Goal: Information Seeking & Learning: Understand process/instructions

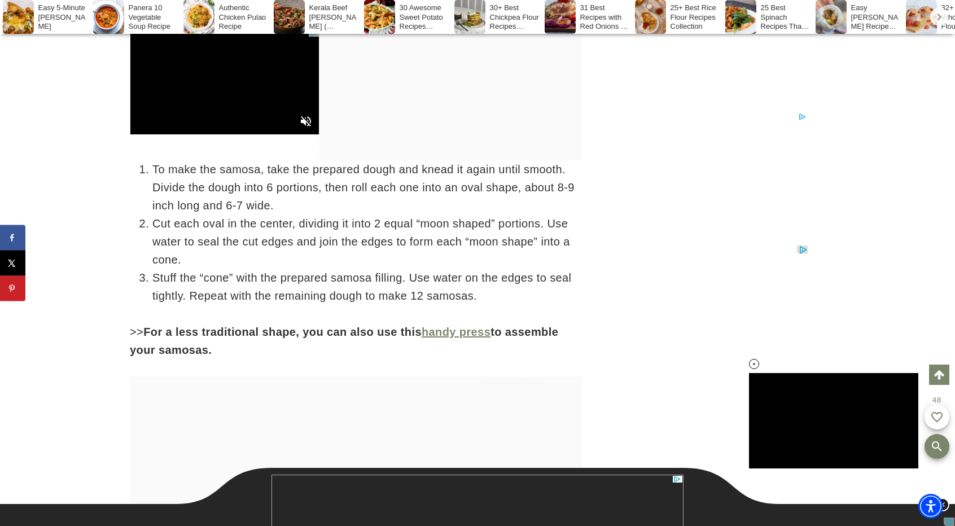
scroll to position [5706, 0]
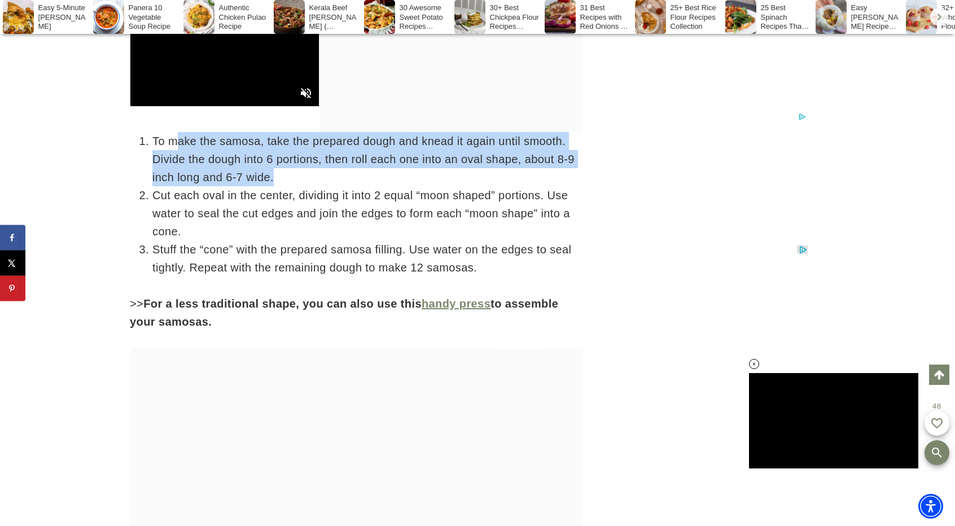
drag, startPoint x: 283, startPoint y: 221, endPoint x: 169, endPoint y: 190, distance: 118.8
click at [169, 186] on li "To make the samosa, take the prepared dough and knead it again until smooth. Di…" at bounding box center [367, 159] width 430 height 54
drag, startPoint x: 156, startPoint y: 189, endPoint x: 313, endPoint y: 219, distance: 159.2
click at [313, 186] on li "To make the samosa, take the prepared dough and knead it again until smooth. Di…" at bounding box center [367, 159] width 430 height 54
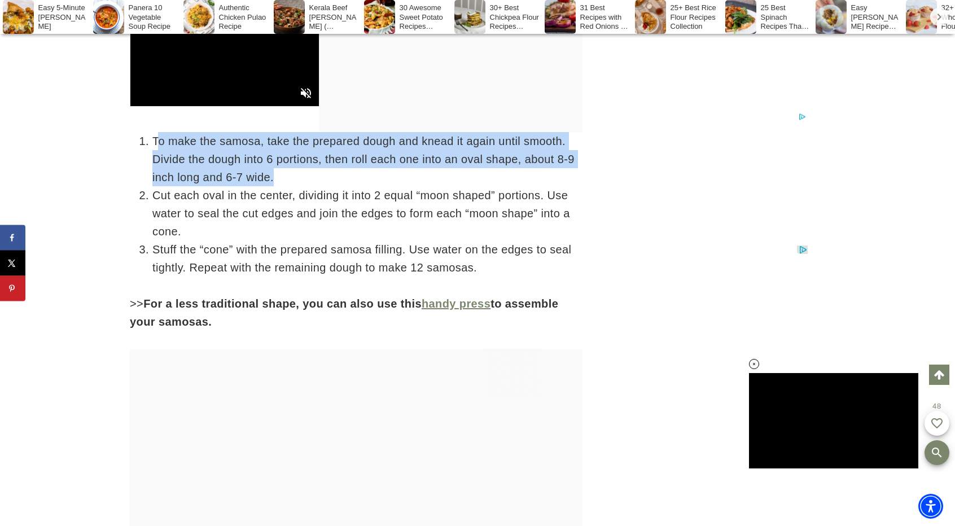
click at [313, 186] on li "To make the samosa, take the prepared dough and knead it again until smooth. Di…" at bounding box center [367, 159] width 430 height 54
drag, startPoint x: 289, startPoint y: 216, endPoint x: 201, endPoint y: 185, distance: 93.1
click at [201, 185] on li "To make the samosa, take the prepared dough and knead it again until smooth. Di…" at bounding box center [367, 159] width 430 height 54
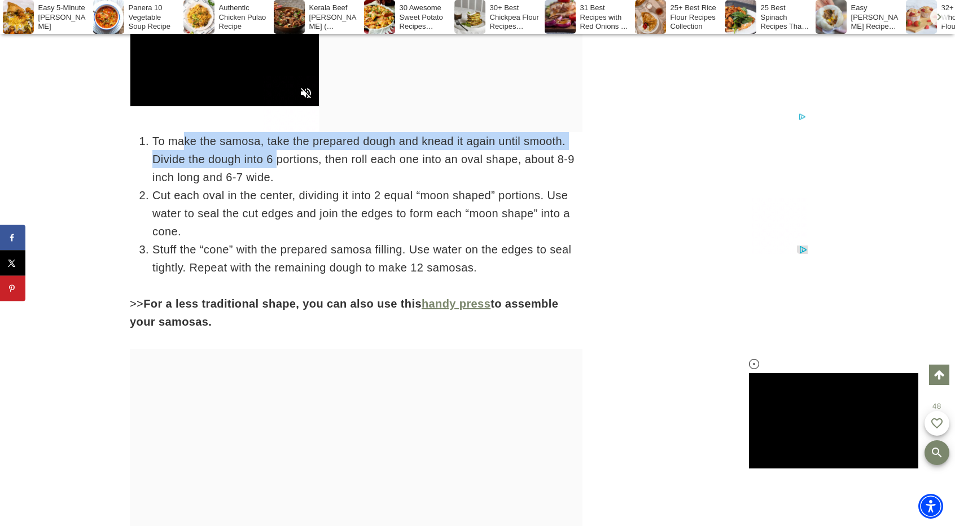
drag, startPoint x: 185, startPoint y: 189, endPoint x: 294, endPoint y: 206, distance: 110.2
click at [294, 186] on li "To make the samosa, take the prepared dough and knead it again until smooth. Di…" at bounding box center [367, 159] width 430 height 54
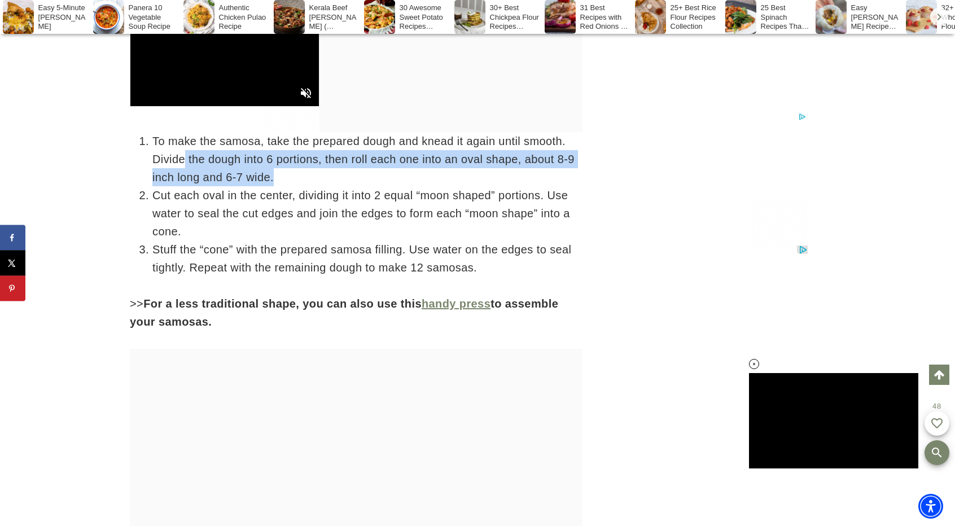
drag, startPoint x: 291, startPoint y: 230, endPoint x: 173, endPoint y: 194, distance: 123.8
click at [173, 194] on ol "To make the samosa, take the prepared dough and knead it again until smooth. Di…" at bounding box center [356, 204] width 453 height 145
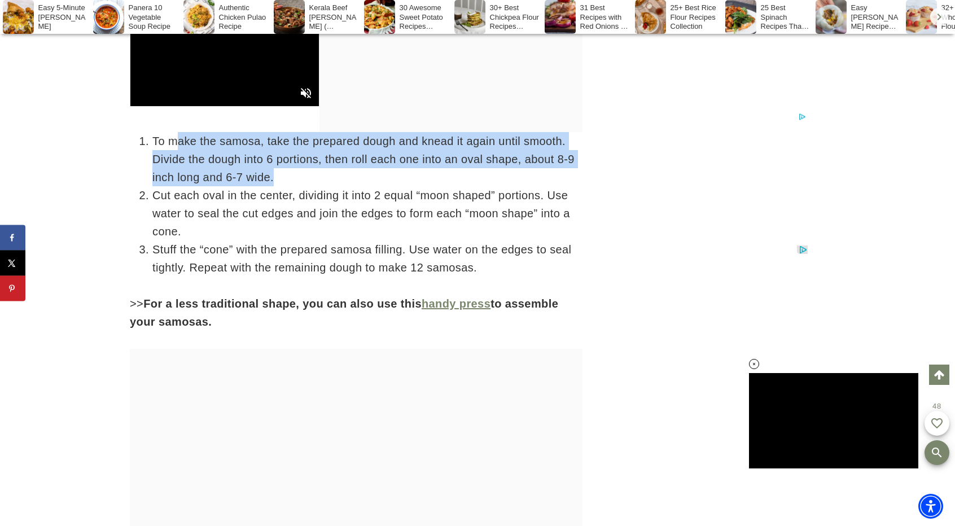
click at [173, 186] on li "To make the samosa, take the prepared dough and knead it again until smooth. Di…" at bounding box center [367, 159] width 430 height 54
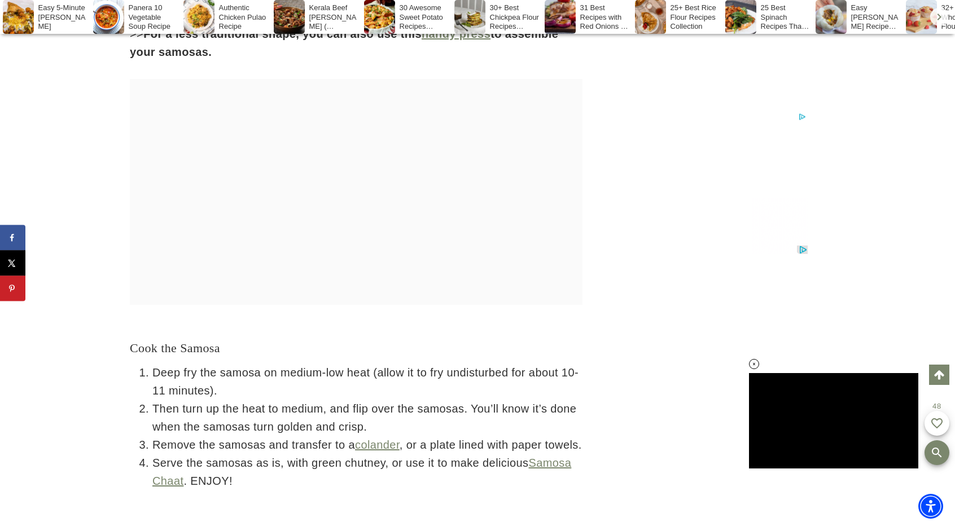
scroll to position [6041, 0]
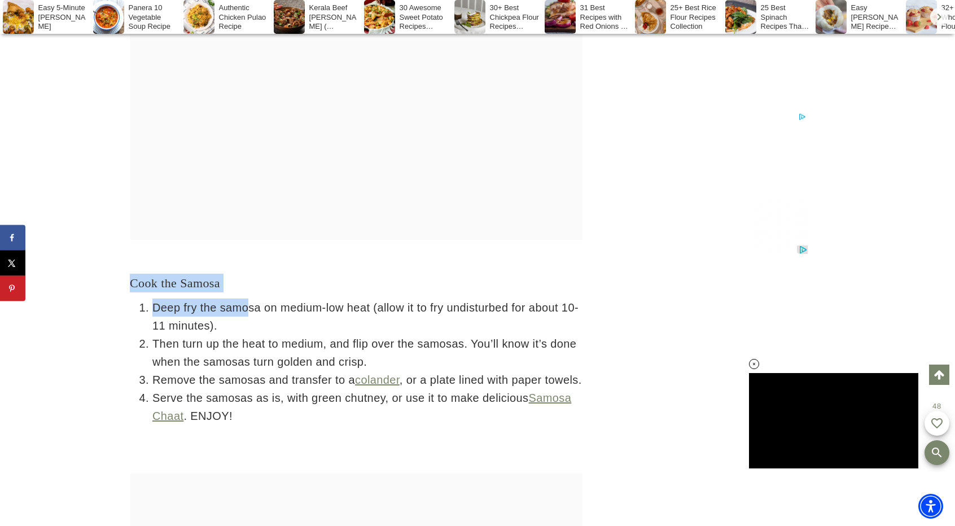
drag, startPoint x: 127, startPoint y: 312, endPoint x: 254, endPoint y: 357, distance: 134.8
click at [254, 335] on li "Deep fry the samosa on medium-low heat (allow it to fry undisturbed for about 1…" at bounding box center [367, 317] width 430 height 36
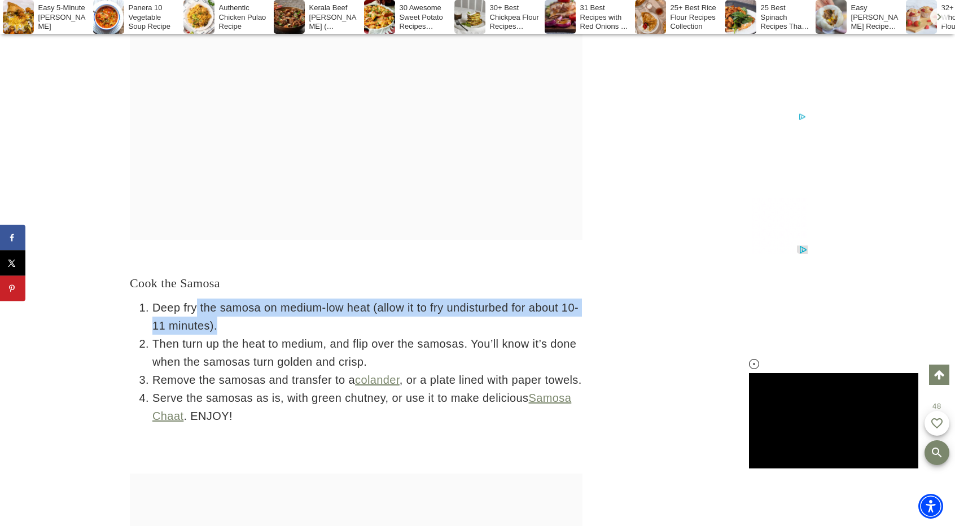
drag, startPoint x: 247, startPoint y: 377, endPoint x: 190, endPoint y: 350, distance: 63.7
click at [190, 335] on li "Deep fry the samosa on medium-low heat (allow it to fry undisturbed for about 1…" at bounding box center [367, 317] width 430 height 36
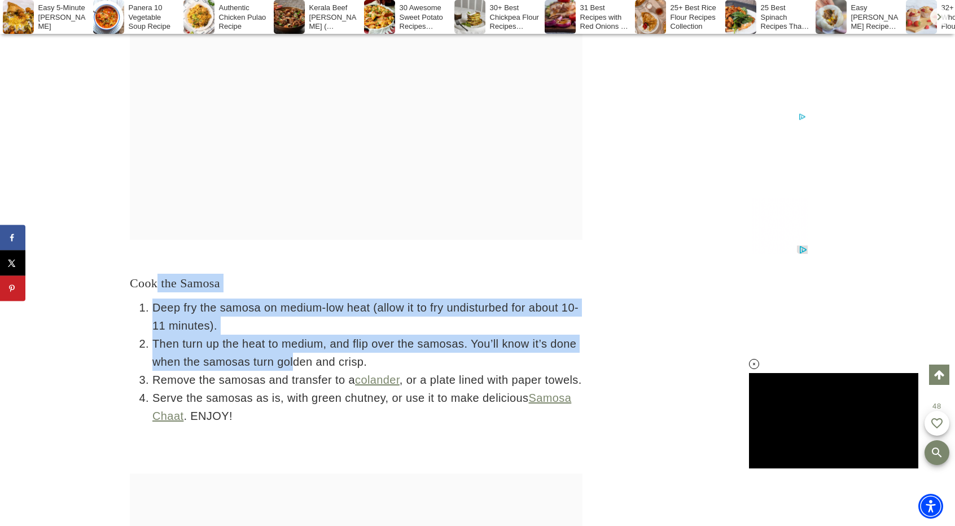
drag, startPoint x: 156, startPoint y: 335, endPoint x: 292, endPoint y: 407, distance: 153.6
click at [292, 371] on li "Then turn up the heat to medium, and flip over the samosas. You’ll know it’s do…" at bounding box center [367, 353] width 430 height 36
drag, startPoint x: 192, startPoint y: 360, endPoint x: 285, endPoint y: 418, distance: 109.4
click at [285, 418] on ol "Deep fry the samosa on medium-low heat (allow it to fry undisturbed for about 1…" at bounding box center [356, 362] width 453 height 126
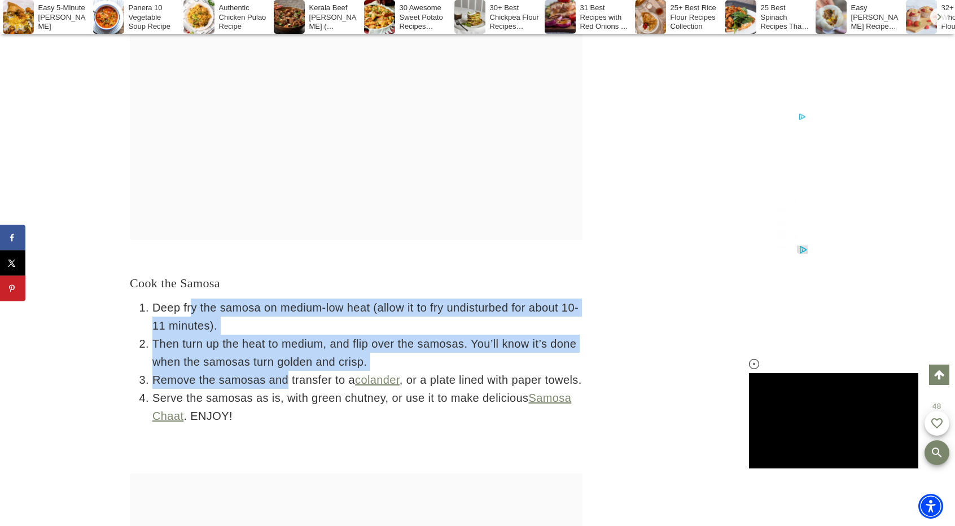
click at [285, 389] on li "Remove the samosas and transfer to a colander , or a plate lined with paper tow…" at bounding box center [367, 380] width 430 height 18
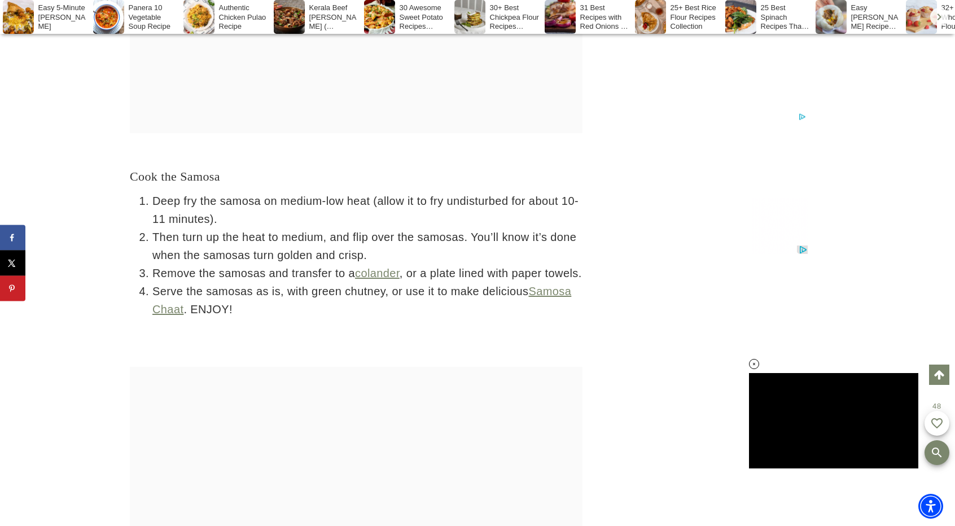
scroll to position [6148, 0]
drag, startPoint x: 253, startPoint y: 351, endPoint x: 195, endPoint y: 295, distance: 80.3
click at [195, 295] on ol "Deep fry the samosa on medium-low heat (allow it to fry undisturbed for about 1…" at bounding box center [356, 254] width 453 height 126
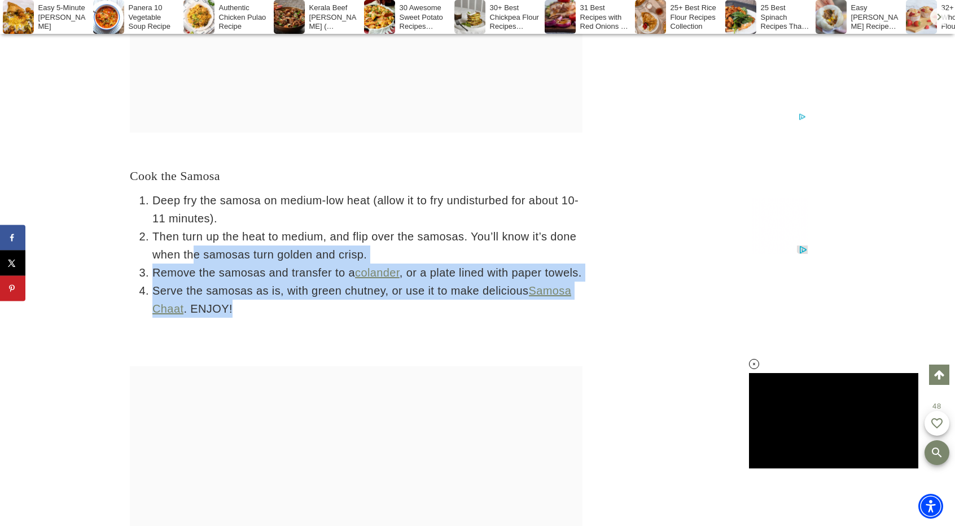
click at [195, 264] on li "Then turn up the heat to medium, and flip over the samosas. You’ll know it’s do…" at bounding box center [367, 246] width 430 height 36
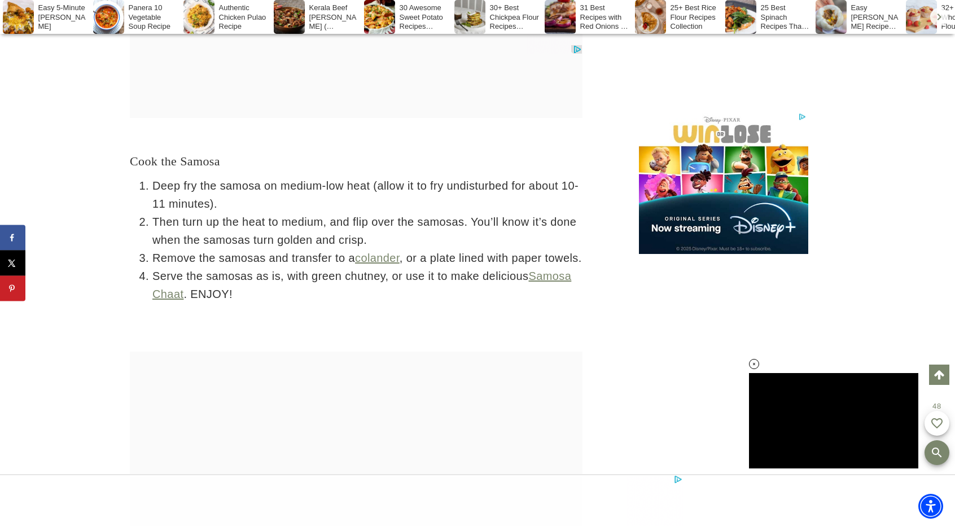
scroll to position [0, 0]
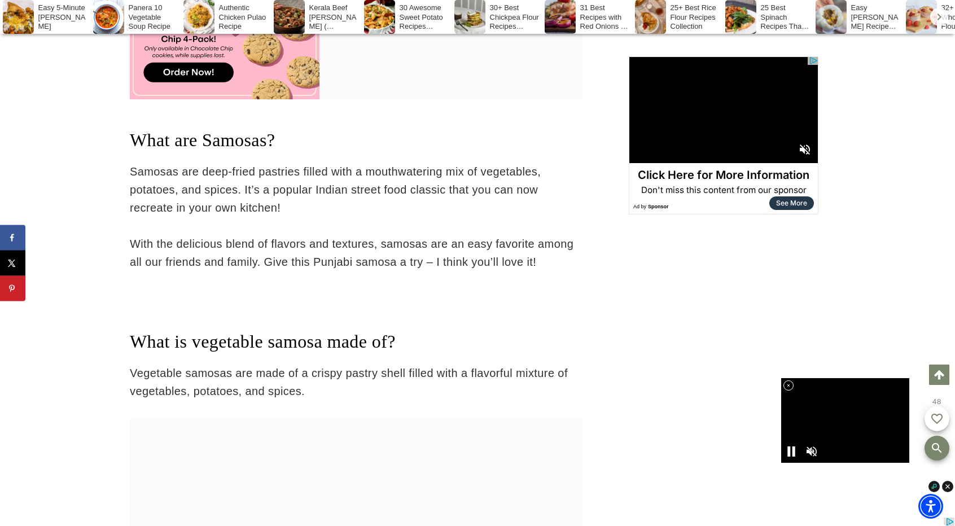
scroll to position [3101, 0]
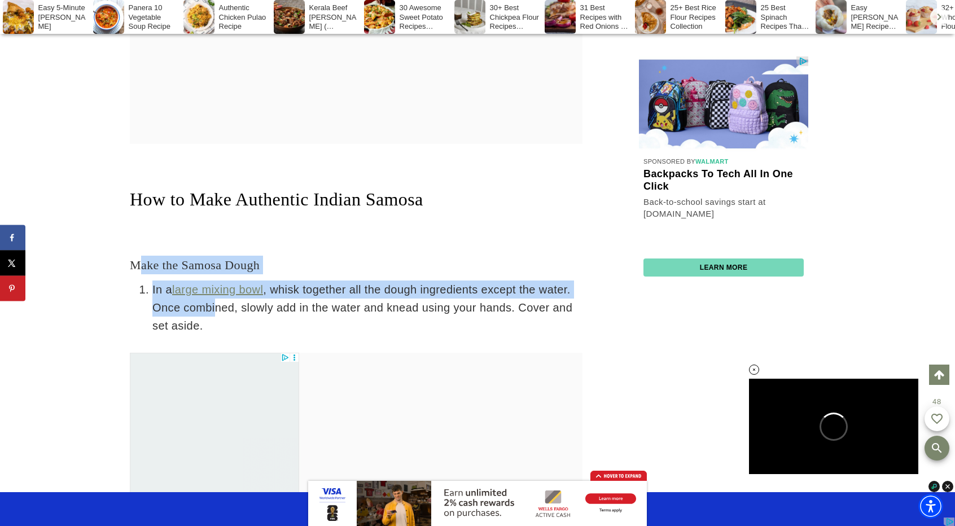
drag, startPoint x: 136, startPoint y: 290, endPoint x: 215, endPoint y: 339, distance: 93.4
click at [215, 335] on li "In a large mixing bowl , whisk together all the dough ingredients except the wa…" at bounding box center [367, 308] width 430 height 54
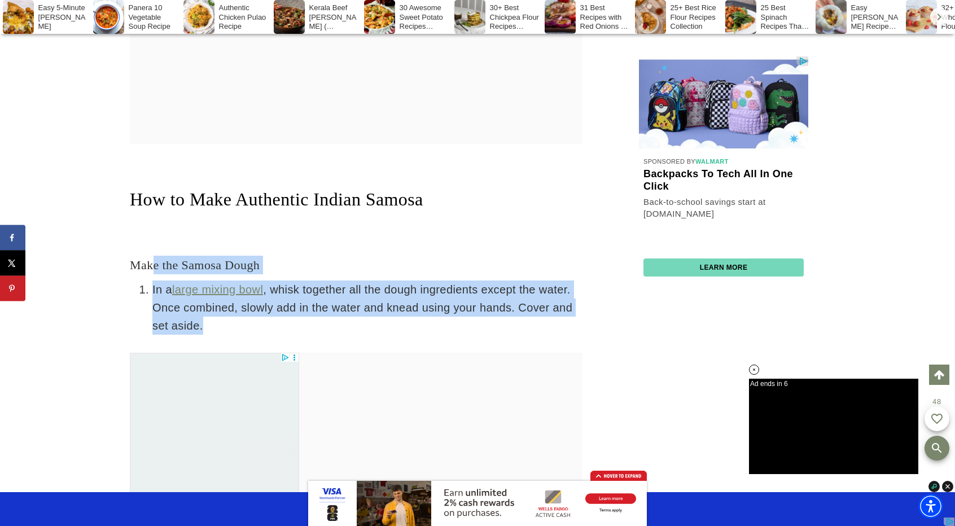
drag, startPoint x: 221, startPoint y: 353, endPoint x: 155, endPoint y: 289, distance: 92.2
click at [155, 272] on span "Make the Samosa Dough" at bounding box center [195, 265] width 130 height 14
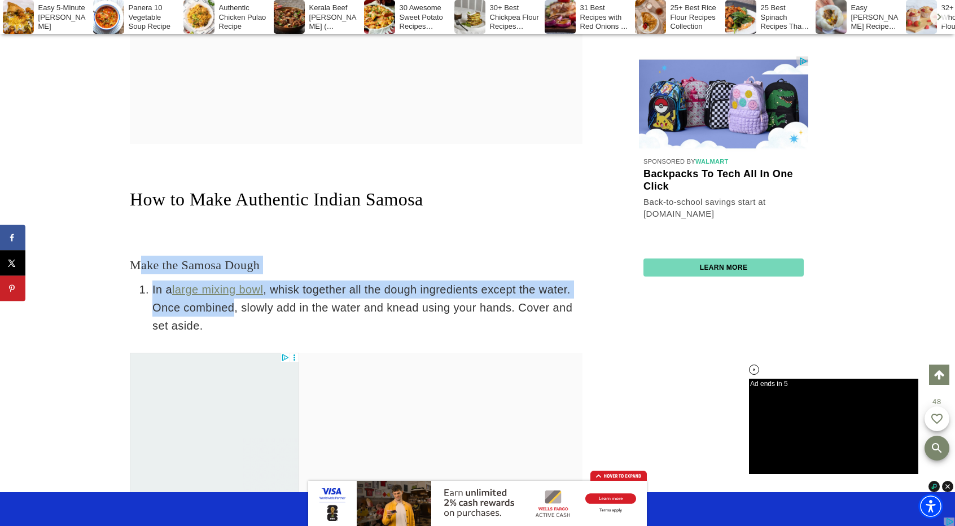
drag, startPoint x: 136, startPoint y: 277, endPoint x: 235, endPoint y: 335, distance: 114.7
click at [235, 335] on li "In a large mixing bowl , whisk together all the dough ingredients except the wa…" at bounding box center [367, 308] width 430 height 54
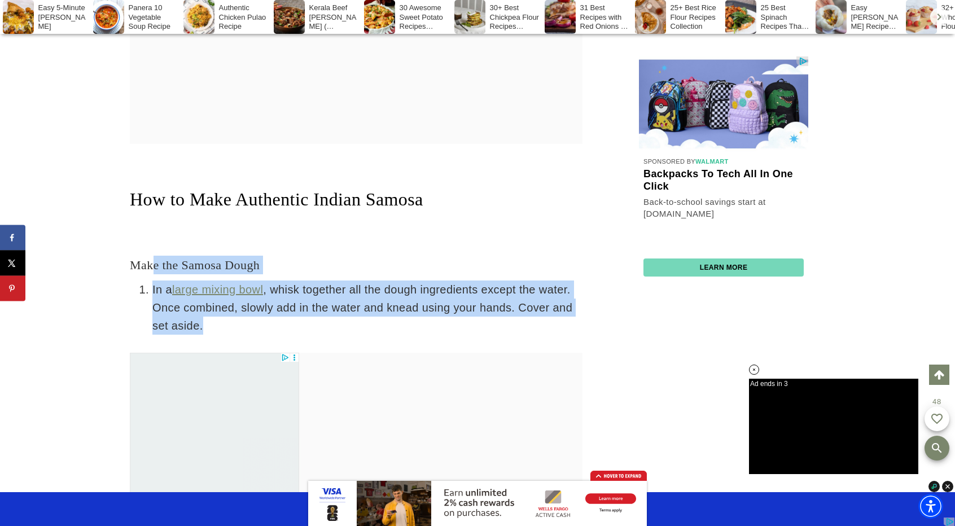
drag, startPoint x: 229, startPoint y: 355, endPoint x: 152, endPoint y: 283, distance: 105.9
click at [152, 272] on span "Make the Samosa Dough" at bounding box center [195, 265] width 130 height 14
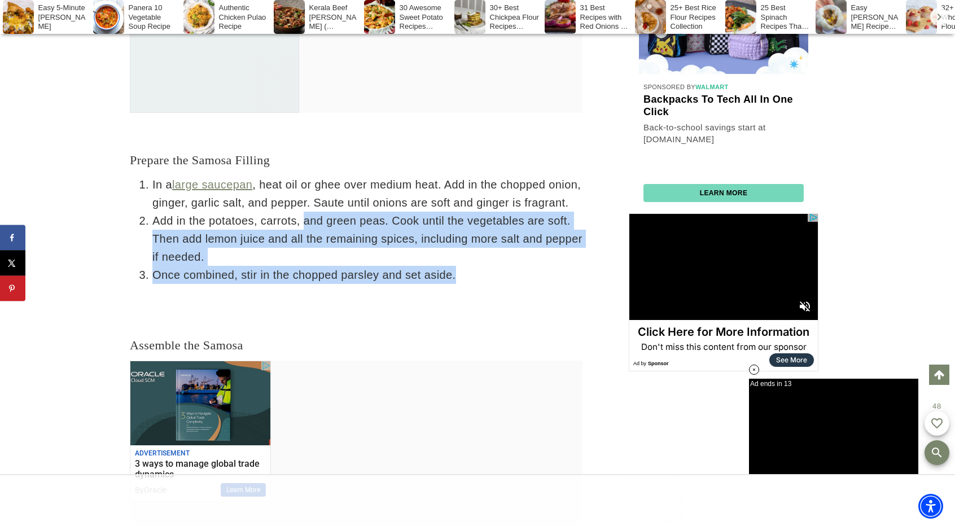
drag, startPoint x: 470, startPoint y: 316, endPoint x: 304, endPoint y: 274, distance: 171.2
click at [304, 274] on ol "In a large saucepan , heat oil or ghee over medium heat. Add in the chopped oni…" at bounding box center [356, 230] width 453 height 108
click at [304, 266] on li "Add in the potatoes, carrots, and green peas. Cook until the vegetables are sof…" at bounding box center [367, 239] width 430 height 54
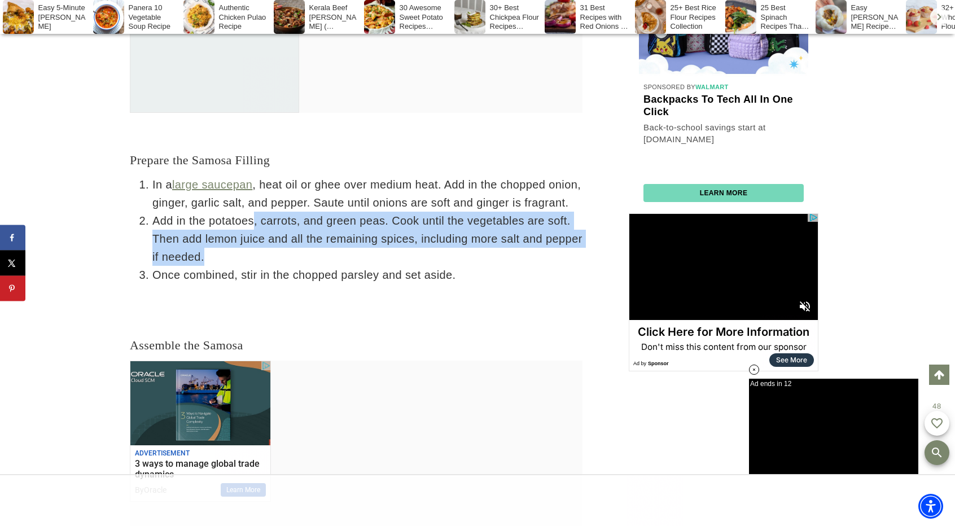
drag, startPoint x: 256, startPoint y: 267, endPoint x: 485, endPoint y: 312, distance: 233.1
click at [485, 284] on ol "In a large saucepan , heat oil or ghee over medium heat. Add in the chopped oni…" at bounding box center [356, 230] width 453 height 108
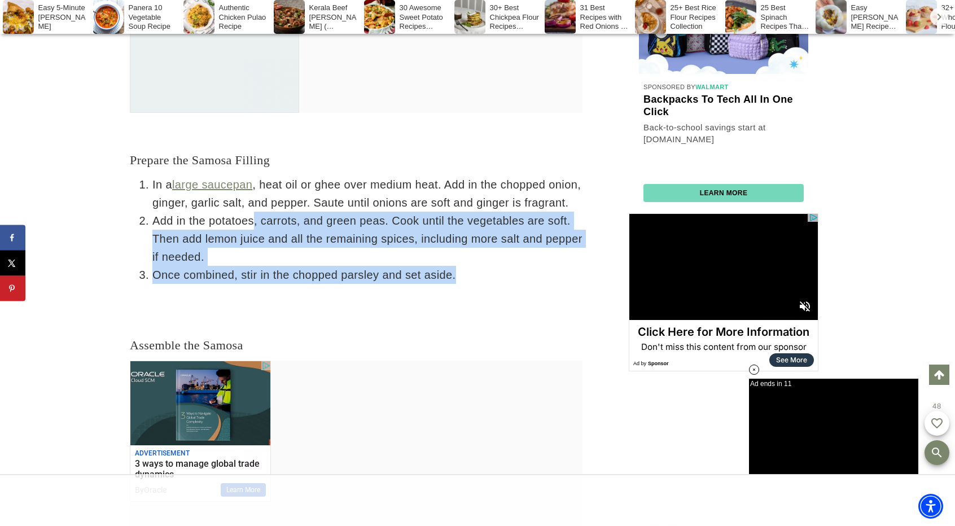
click at [485, 284] on li "Once combined, stir in the chopped parsley and set aside." at bounding box center [367, 275] width 430 height 18
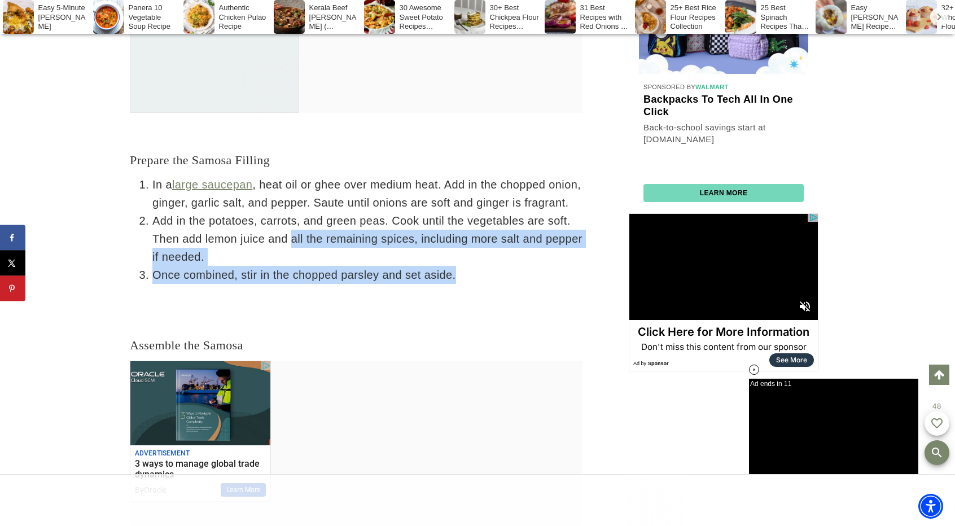
drag, startPoint x: 485, startPoint y: 312, endPoint x: 284, endPoint y: 270, distance: 205.3
click at [284, 270] on ol "In a large saucepan , heat oil or ghee over medium heat. Add in the chopped oni…" at bounding box center [356, 230] width 453 height 108
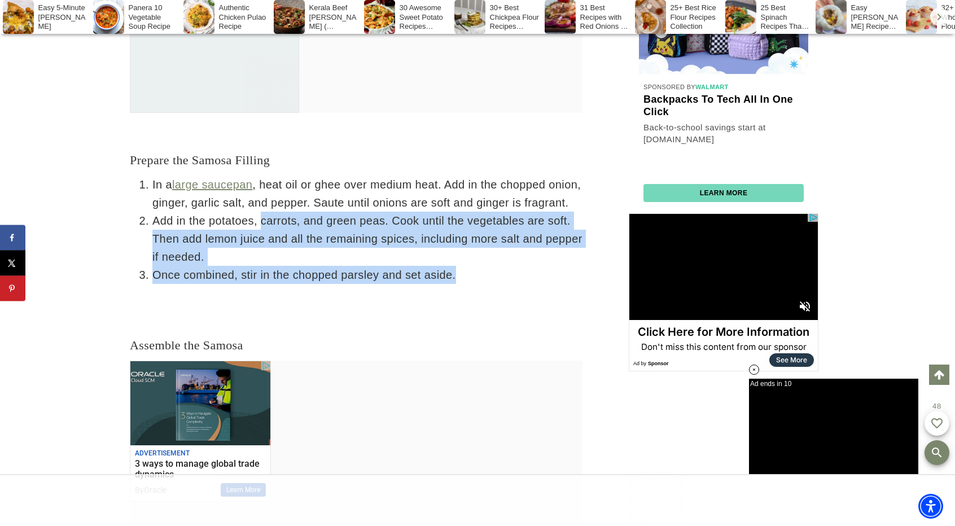
click at [284, 266] on li "Add in the potatoes, carrots, and green peas. Cook until the vegetables are sof…" at bounding box center [367, 239] width 430 height 54
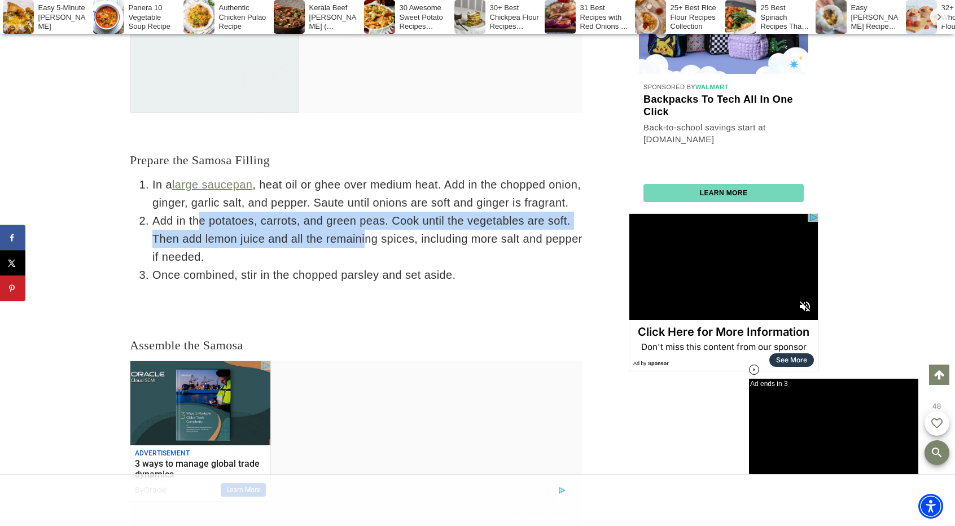
drag, startPoint x: 203, startPoint y: 261, endPoint x: 388, endPoint y: 297, distance: 189.1
click at [388, 266] on li "Add in the potatoes, carrots, and green peas. Cook until the vegetables are sof…" at bounding box center [367, 239] width 430 height 54
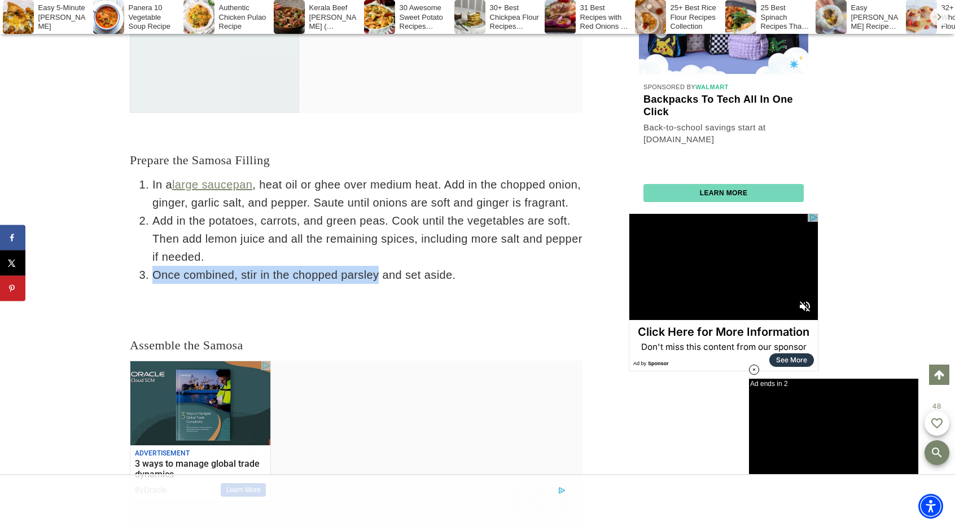
drag, startPoint x: 378, startPoint y: 314, endPoint x: 278, endPoint y: 286, distance: 103.7
click at [278, 284] on ol "In a large saucepan , heat oil or ghee over medium heat. Add in the chopped oni…" at bounding box center [356, 230] width 453 height 108
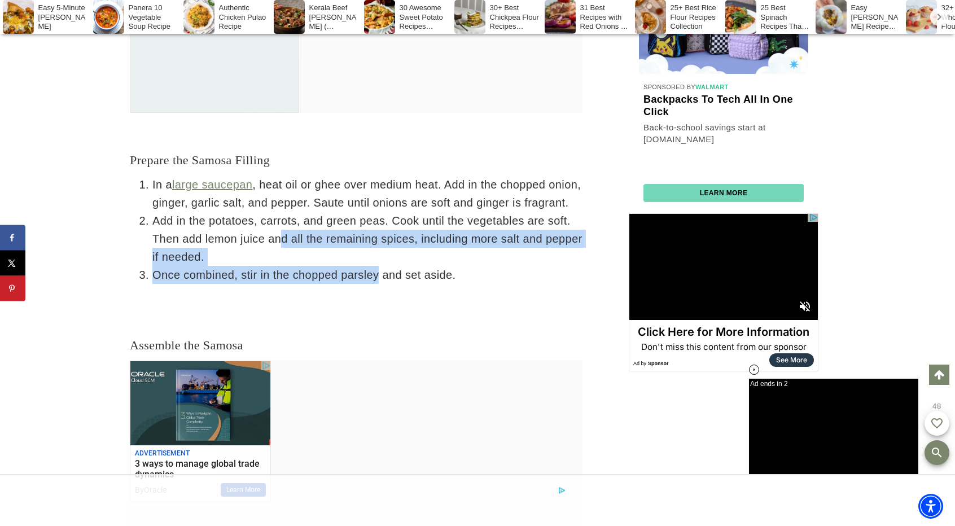
click at [278, 266] on li "Add in the potatoes, carrots, and green peas. Cook until the vegetables are sof…" at bounding box center [367, 239] width 430 height 54
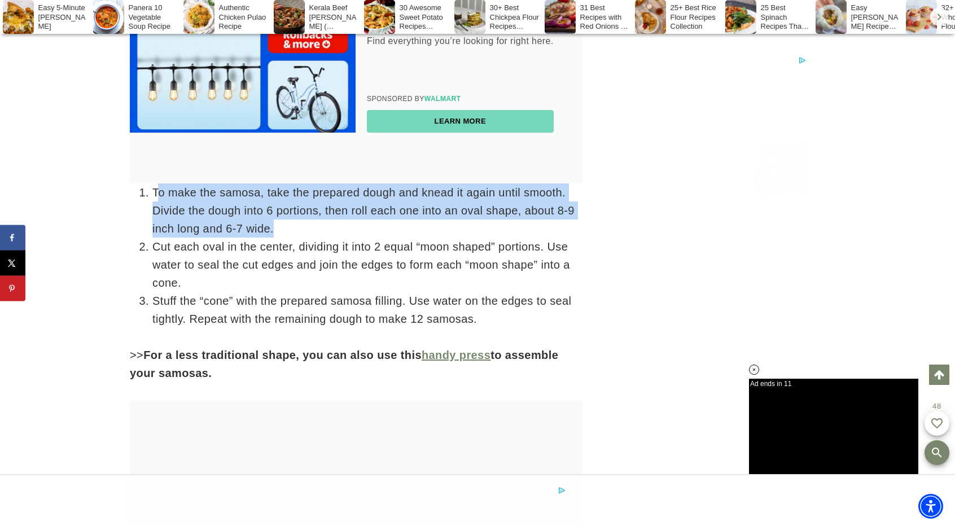
drag, startPoint x: 157, startPoint y: 237, endPoint x: 317, endPoint y: 270, distance: 163.8
click at [317, 238] on li "To make the samosa, take the prepared dough and knead it again until smooth. Di…" at bounding box center [367, 211] width 430 height 54
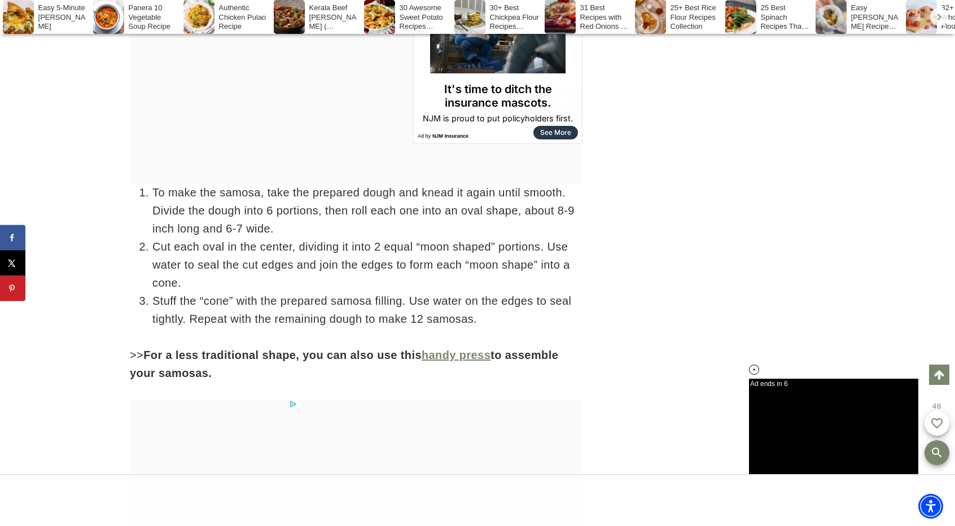
scroll to position [0, 0]
